Goal: Find specific page/section: Find specific page/section

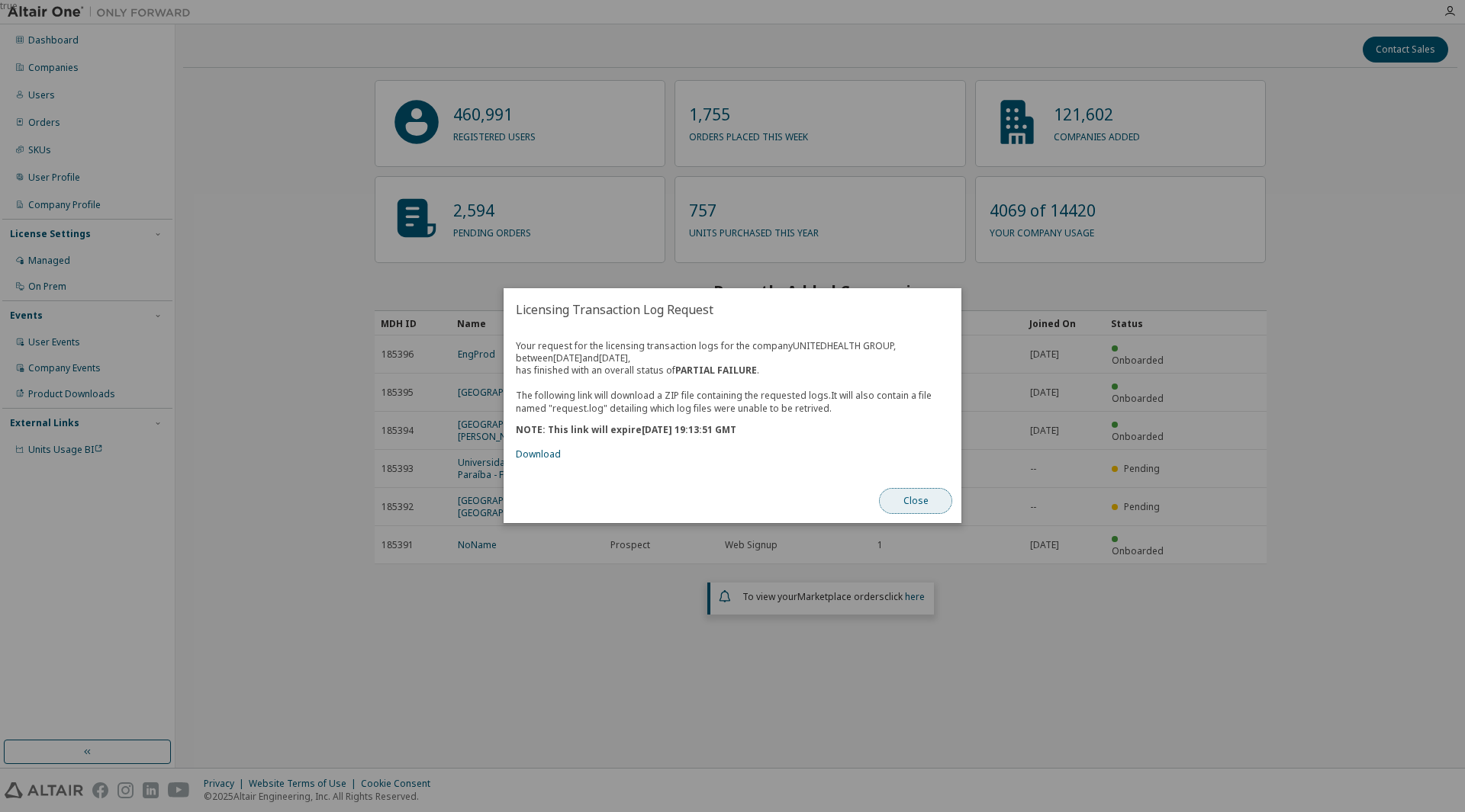
click at [904, 498] on button "Close" at bounding box center [916, 502] width 73 height 26
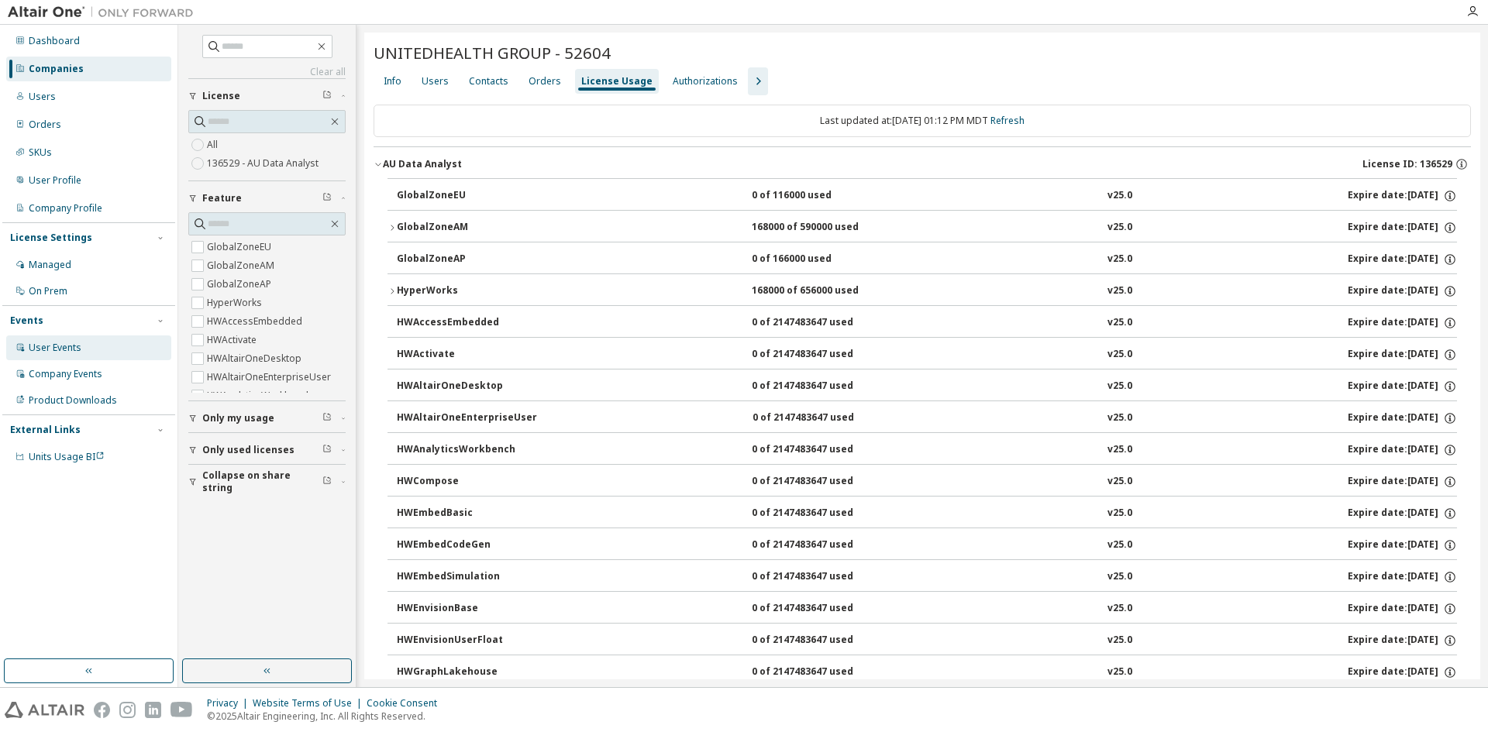
scroll to position [2335, 0]
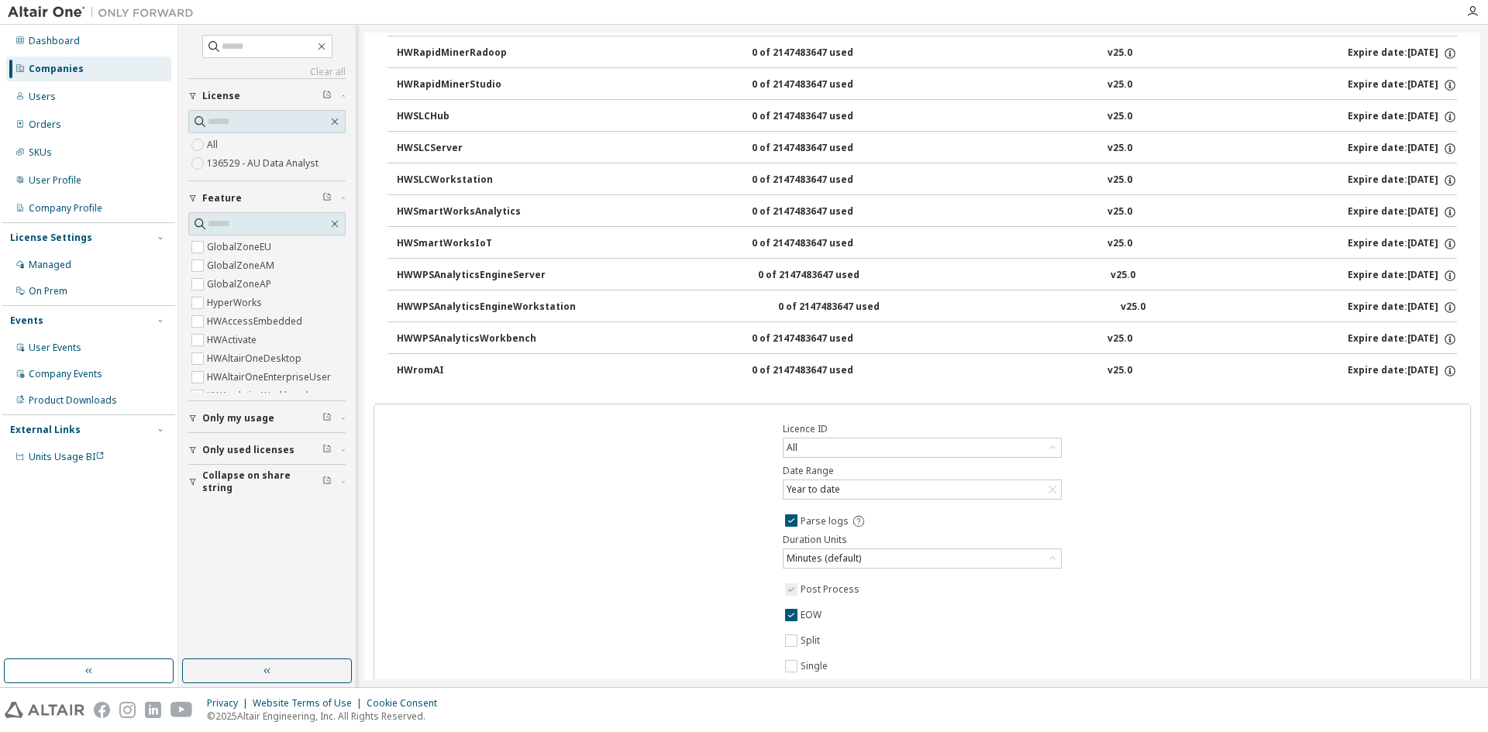
click at [525, 507] on div "Licence ID All Date Range Year to date Parse logs Duration Units Minutes (defau…" at bounding box center [923, 584] width 1098 height 360
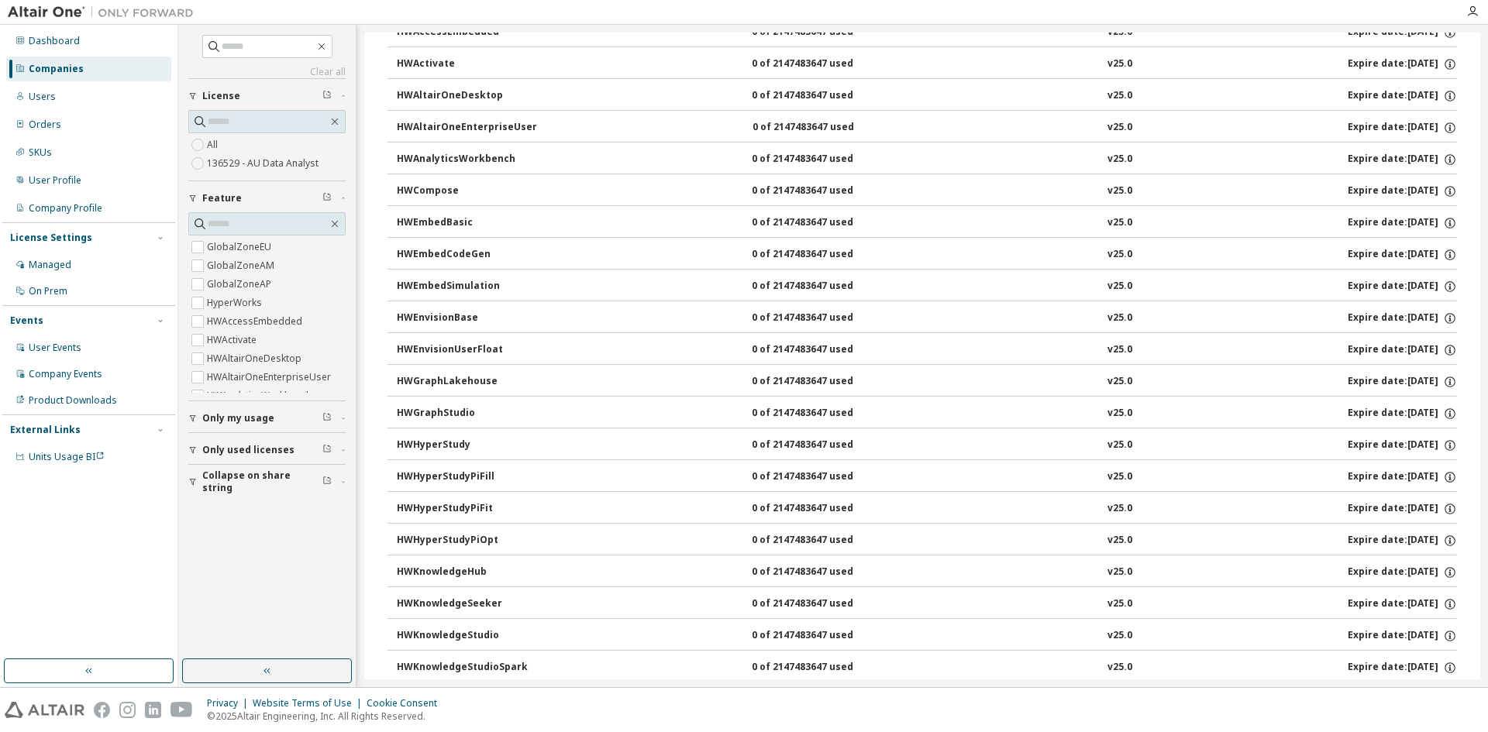
scroll to position [0, 0]
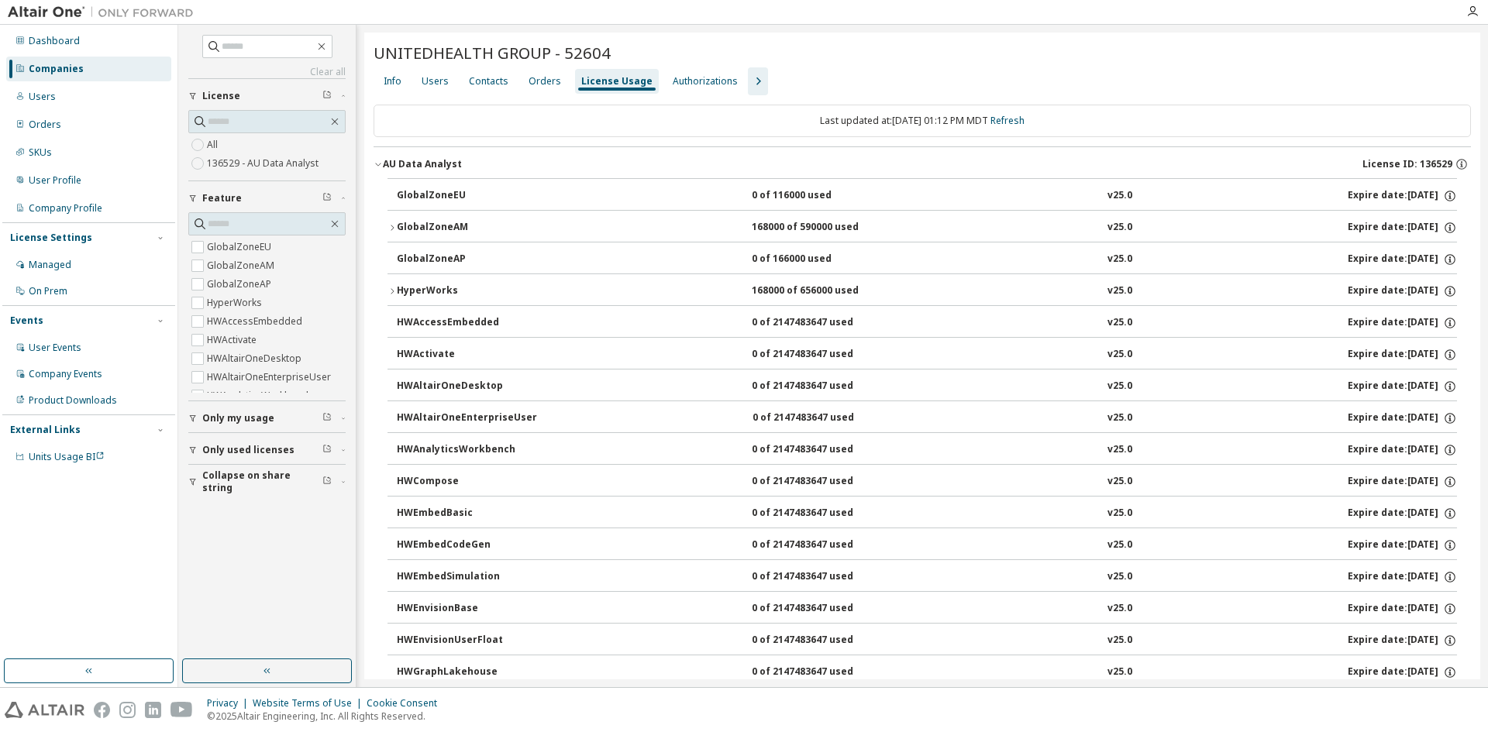
click at [392, 226] on icon "button" at bounding box center [392, 227] width 3 height 5
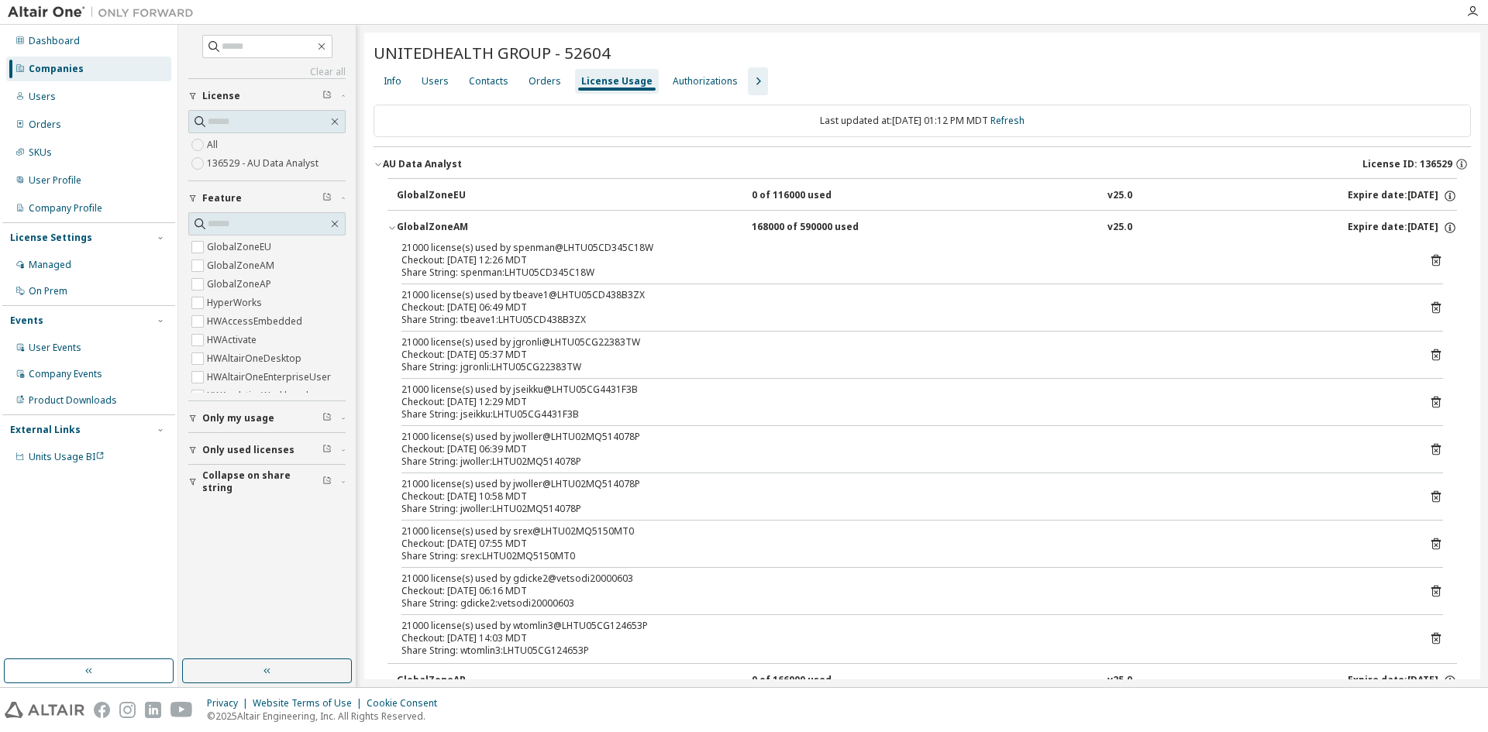
click at [392, 226] on icon "button" at bounding box center [392, 227] width 9 height 9
